Goal: Information Seeking & Learning: Learn about a topic

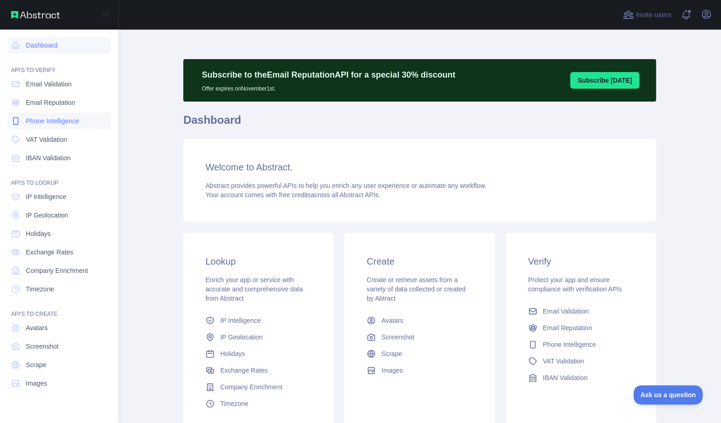
click at [51, 123] on span "Phone Intelligence" at bounding box center [52, 120] width 53 height 9
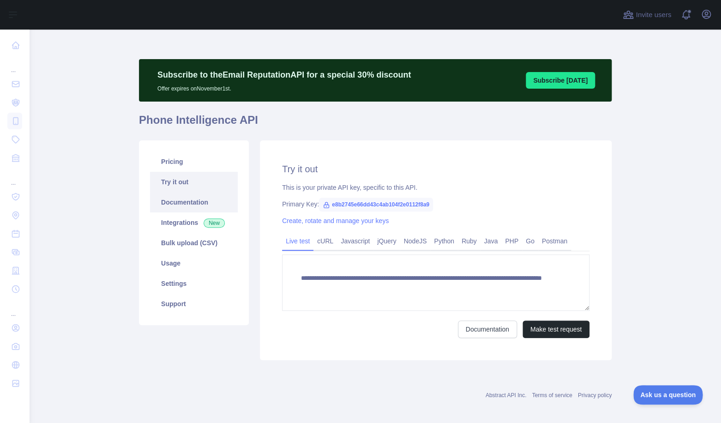
click at [181, 202] on link "Documentation" at bounding box center [194, 202] width 88 height 20
click at [201, 212] on link "Documentation" at bounding box center [194, 202] width 88 height 20
click at [708, 12] on icon "button" at bounding box center [707, 14] width 8 height 8
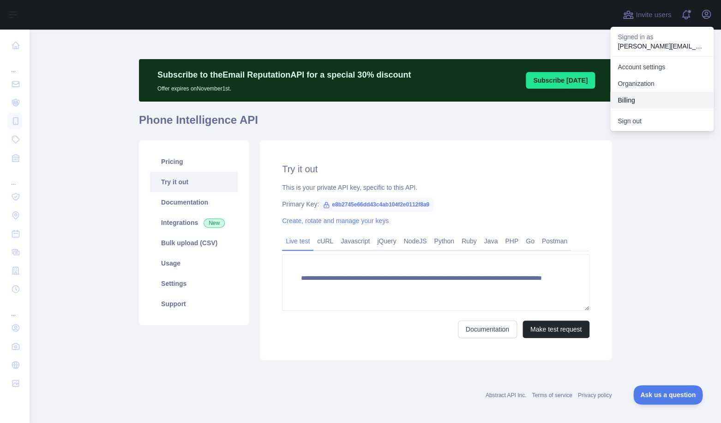
click at [645, 97] on button "Billing" at bounding box center [662, 100] width 103 height 17
